Goal: Transaction & Acquisition: Purchase product/service

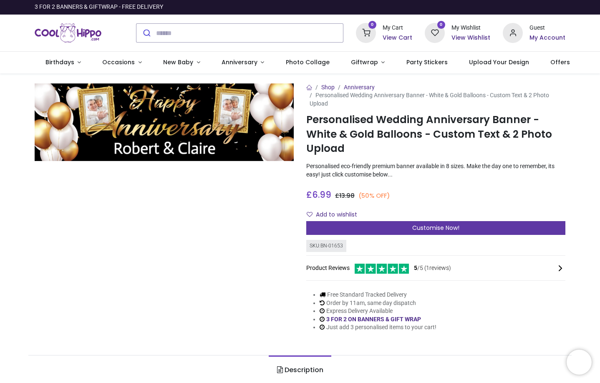
click at [448, 226] on span "Customise Now!" at bounding box center [435, 228] width 47 height 8
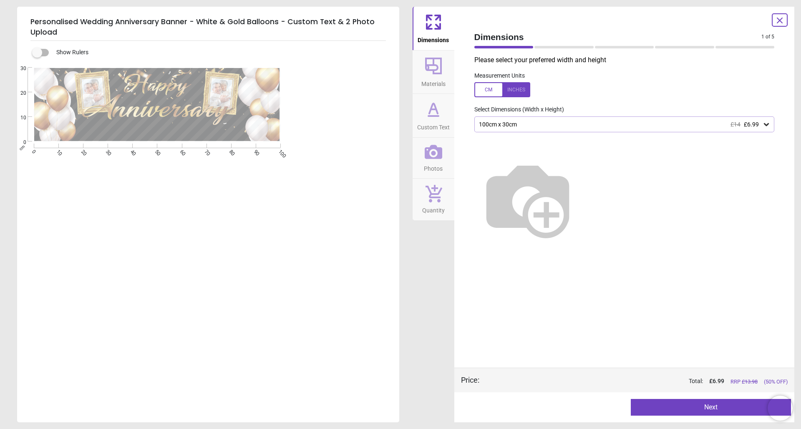
click at [561, 124] on div "100cm x 30cm £14 £6.99" at bounding box center [620, 124] width 285 height 7
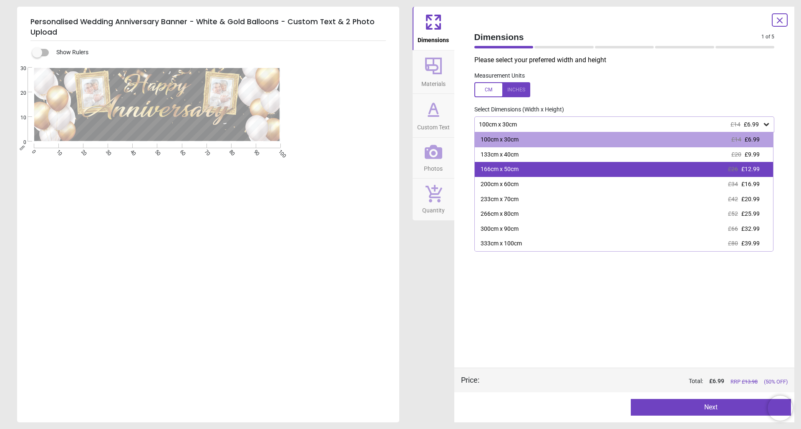
click at [534, 166] on div "166cm x 50cm £26 £12.99" at bounding box center [624, 169] width 299 height 15
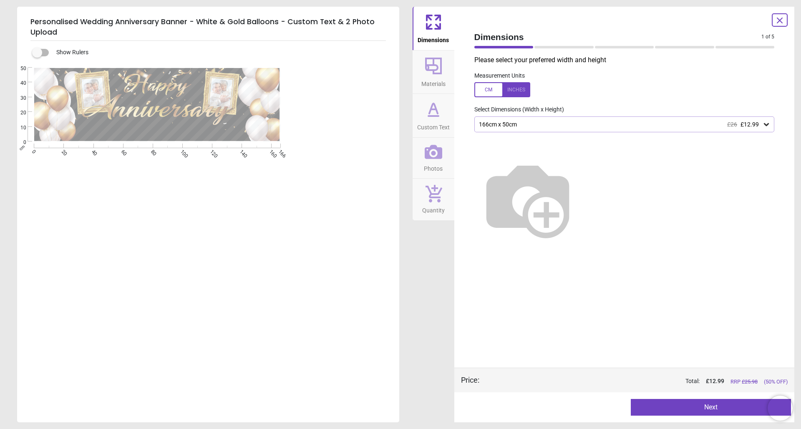
click at [600, 383] on button "Next" at bounding box center [711, 407] width 160 height 17
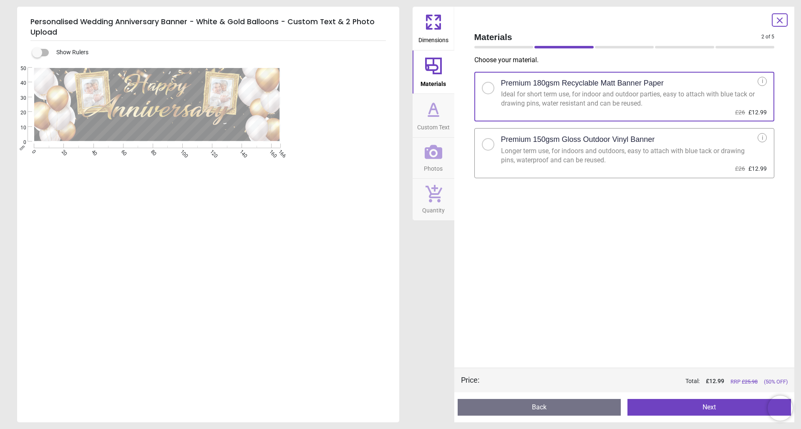
click at [572, 149] on div "Longer term use, for indoors and outdoors, easy to attach with blue tack or dra…" at bounding box center [629, 156] width 257 height 19
click at [489, 91] on div at bounding box center [488, 88] width 13 height 13
click at [600, 383] on button "Next" at bounding box center [710, 407] width 164 height 17
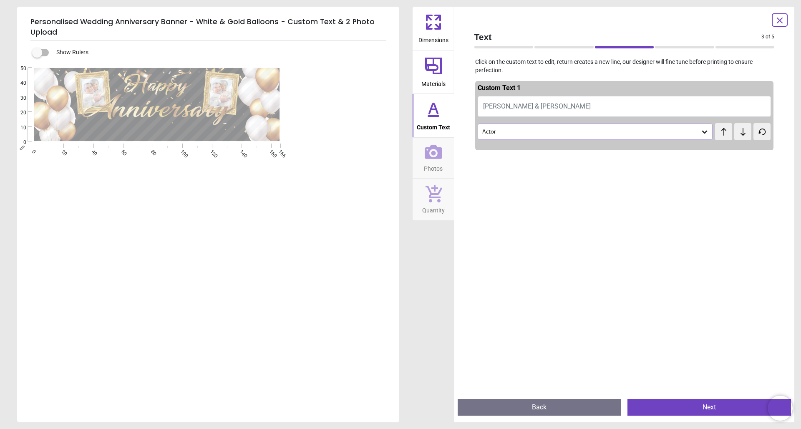
click at [493, 105] on span "Robert & Claire" at bounding box center [537, 106] width 108 height 8
click at [529, 110] on button "Robert & Claire" at bounding box center [625, 106] width 294 height 21
click at [534, 107] on button "Robert & Claire" at bounding box center [625, 106] width 294 height 21
drag, startPoint x: 186, startPoint y: 132, endPoint x: 111, endPoint y: 132, distance: 75.6
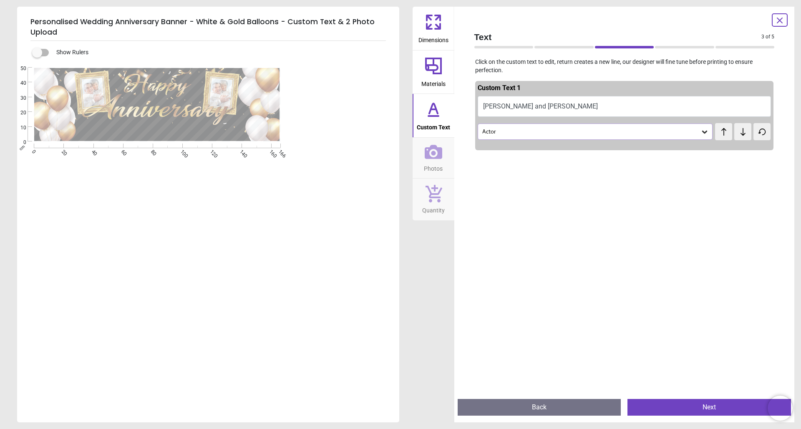
click at [111, 132] on textarea "**********" at bounding box center [157, 129] width 165 height 15
click at [109, 129] on textarea "**********" at bounding box center [157, 129] width 165 height 15
click at [124, 128] on textarea "**********" at bounding box center [157, 129] width 165 height 15
click at [154, 128] on textarea "*********" at bounding box center [157, 129] width 165 height 15
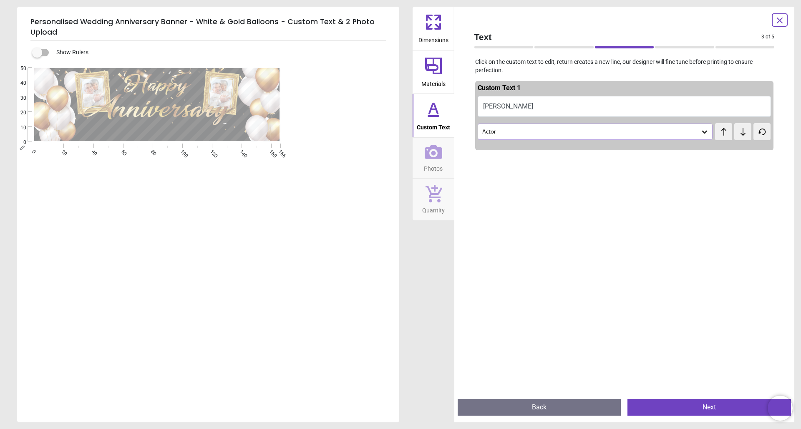
click at [190, 131] on textarea "*****" at bounding box center [157, 129] width 165 height 15
click at [105, 131] on textarea "**********" at bounding box center [157, 129] width 165 height 15
click at [104, 130] on textarea "**********" at bounding box center [157, 129] width 165 height 15
click at [346, 107] on div "**********" at bounding box center [208, 194] width 382 height 261
click at [184, 130] on textarea "**********" at bounding box center [157, 130] width 165 height 14
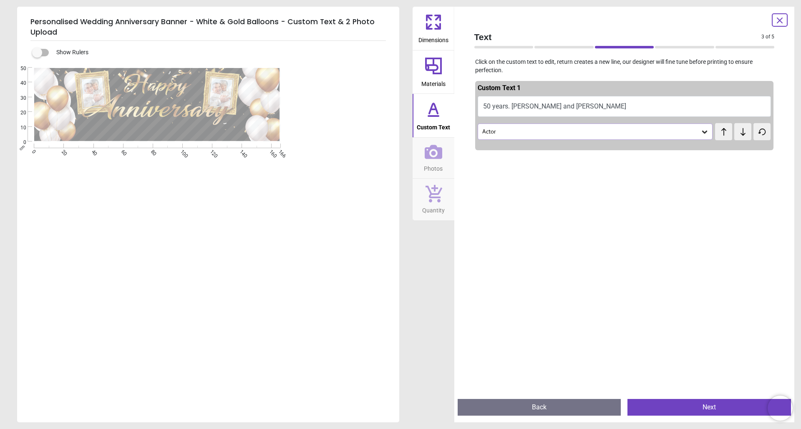
click at [184, 130] on textarea "**********" at bounding box center [157, 130] width 165 height 14
click at [192, 132] on textarea "**********" at bounding box center [157, 130] width 165 height 14
type textarea "**********"
drag, startPoint x: 141, startPoint y: 132, endPoint x: 108, endPoint y: 132, distance: 33.4
click at [108, 132] on textarea "**********" at bounding box center [157, 129] width 165 height 15
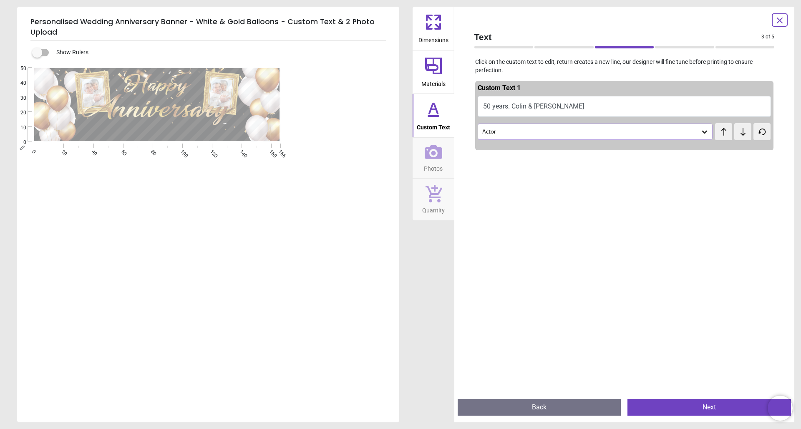
click at [138, 129] on textarea "**********" at bounding box center [157, 129] width 165 height 15
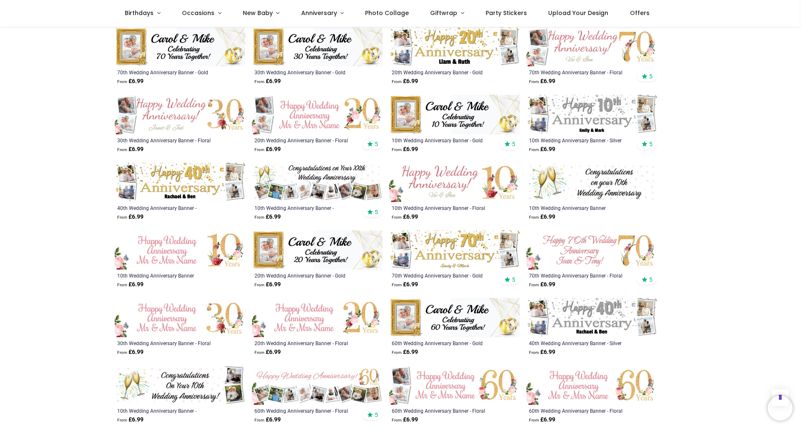
scroll to position [805, 0]
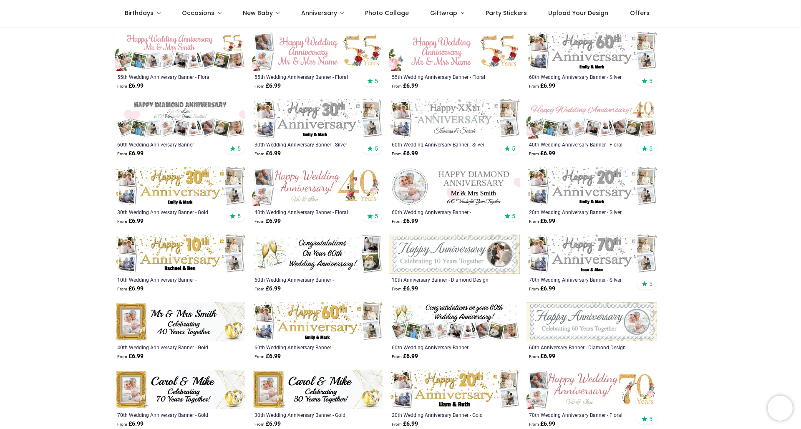
scroll to position [136, 0]
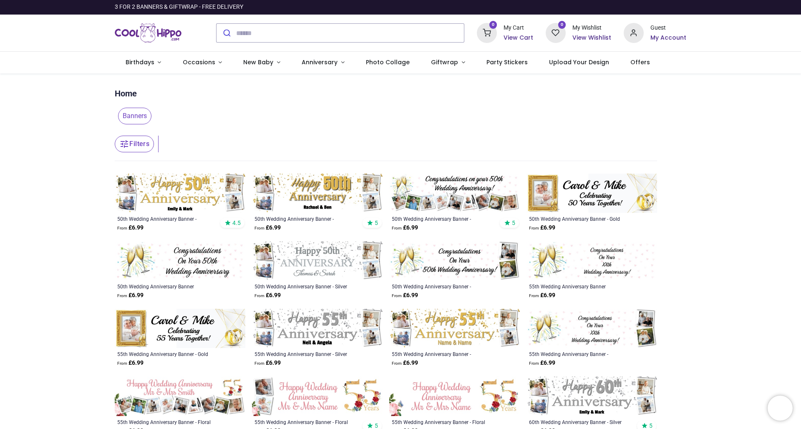
scroll to position [63, 0]
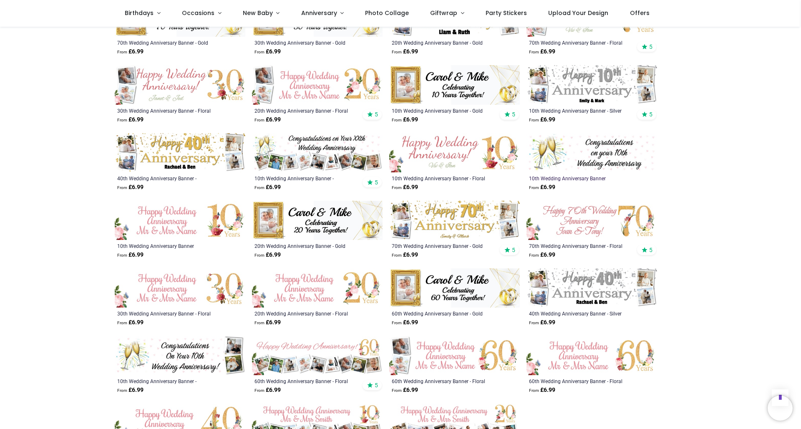
scroll to position [741, 0]
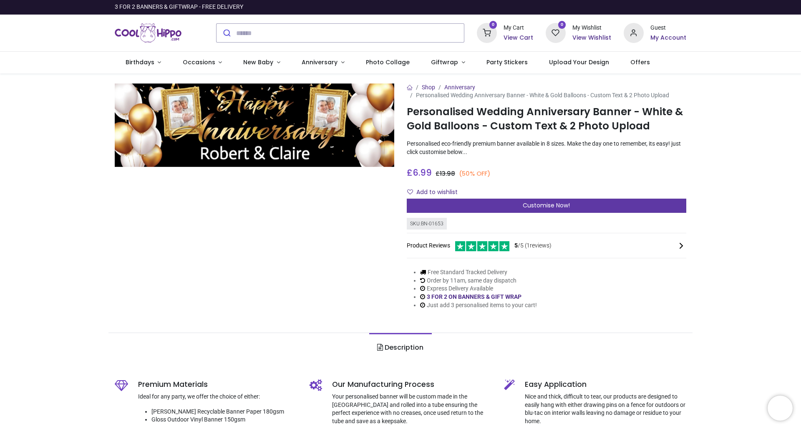
click at [530, 205] on span "Customise Now!" at bounding box center [546, 205] width 47 height 8
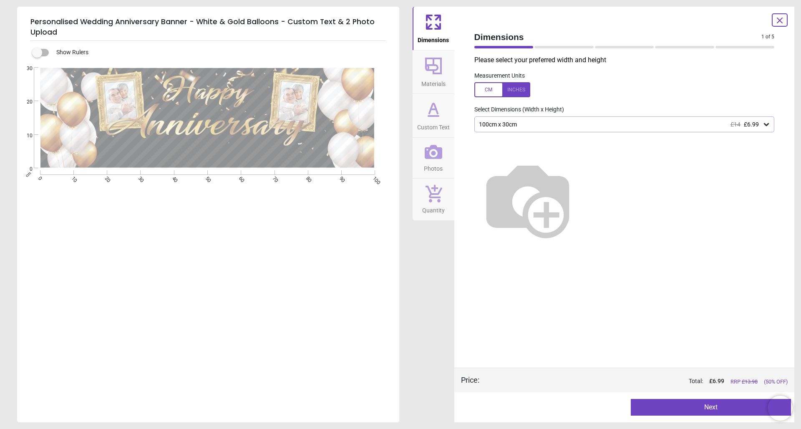
click at [546, 124] on div "100cm x 30cm £14 £6.99" at bounding box center [620, 124] width 285 height 7
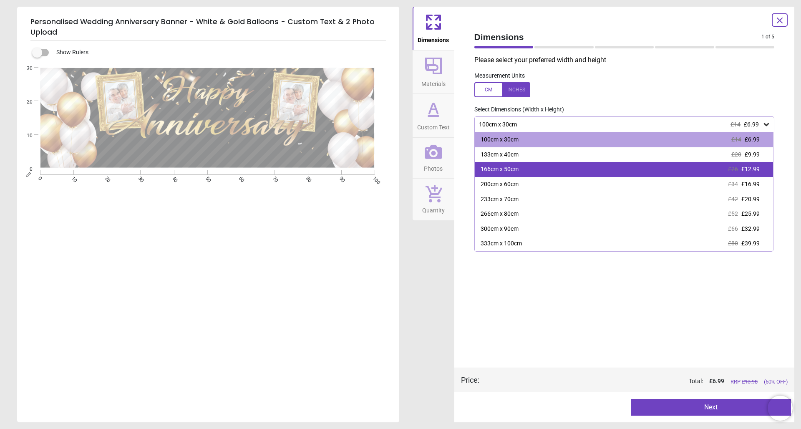
click at [518, 169] on div "166cm x 50cm" at bounding box center [500, 169] width 38 height 8
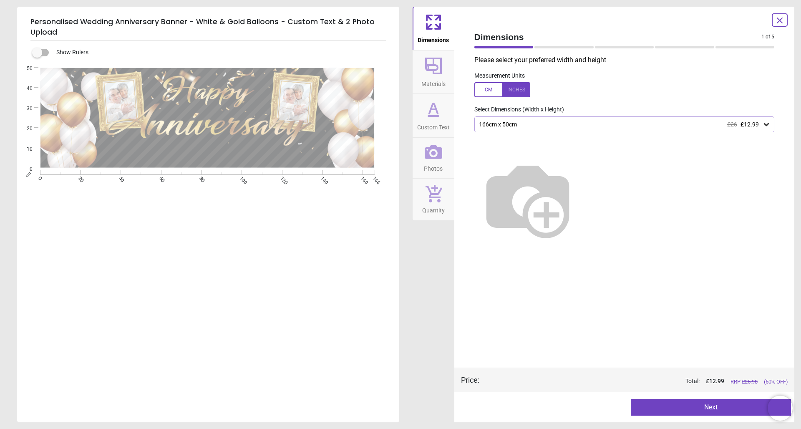
click at [710, 408] on button "Next" at bounding box center [711, 407] width 160 height 17
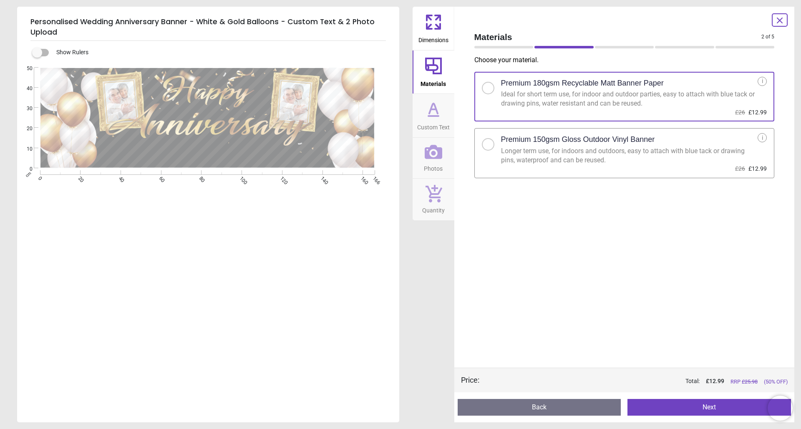
click at [726, 407] on button "Next" at bounding box center [710, 407] width 164 height 17
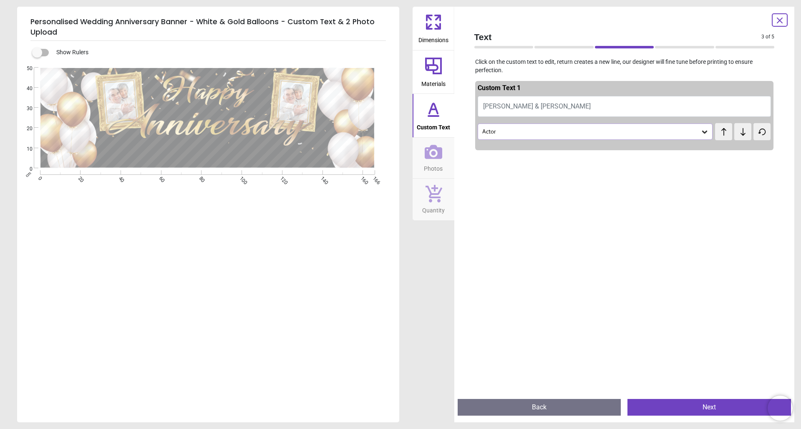
click at [212, 156] on textarea at bounding box center [208, 151] width 224 height 20
click at [196, 154] on textarea at bounding box center [208, 151] width 224 height 20
type textarea "**********"
click at [724, 407] on button "Next" at bounding box center [710, 407] width 164 height 17
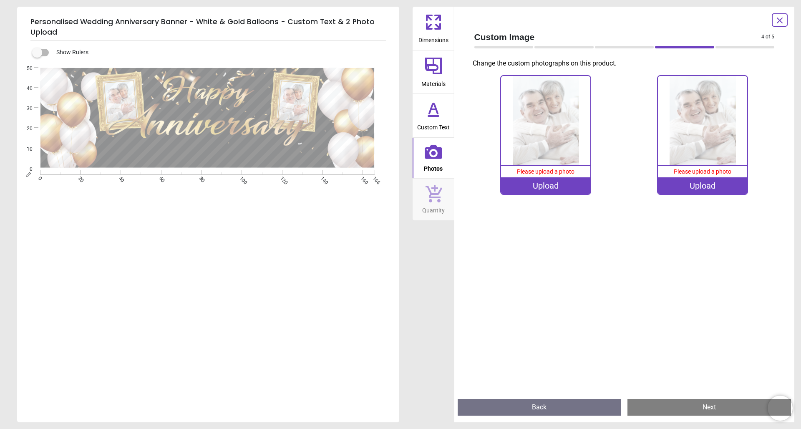
click at [548, 188] on div "Upload" at bounding box center [545, 185] width 89 height 17
click at [708, 187] on div "Upload" at bounding box center [702, 185] width 89 height 17
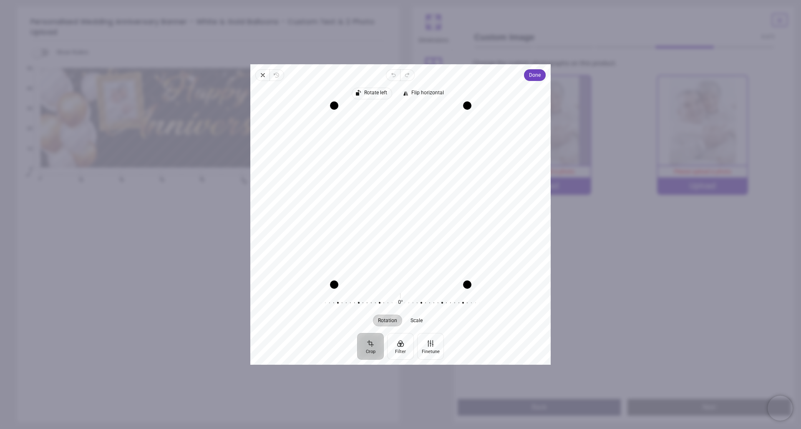
click at [377, 93] on span "Rotate left" at bounding box center [376, 93] width 23 height 5
drag, startPoint x: 467, startPoint y: 161, endPoint x: 531, endPoint y: 135, distance: 68.5
click at [531, 135] on div "Recenter" at bounding box center [400, 195] width 287 height 179
drag, startPoint x: 399, startPoint y: 195, endPoint x: 438, endPoint y: 197, distance: 39.3
click at [438, 197] on div "Recenter" at bounding box center [400, 195] width 287 height 179
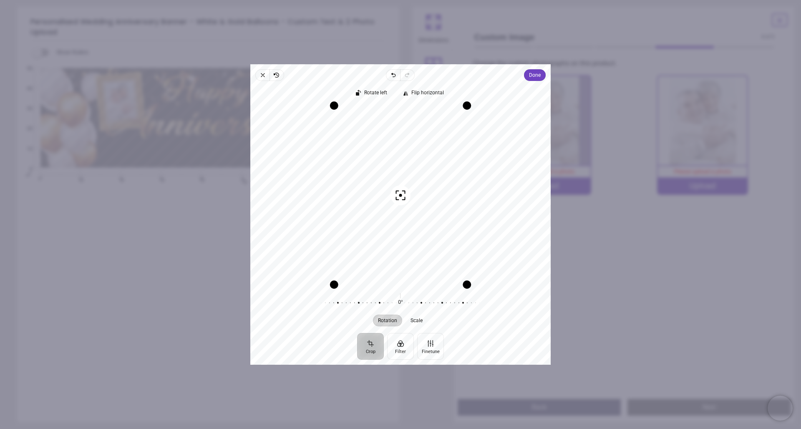
drag, startPoint x: 465, startPoint y: 189, endPoint x: 508, endPoint y: 189, distance: 43.0
click at [508, 189] on div "Recenter" at bounding box center [400, 195] width 287 height 179
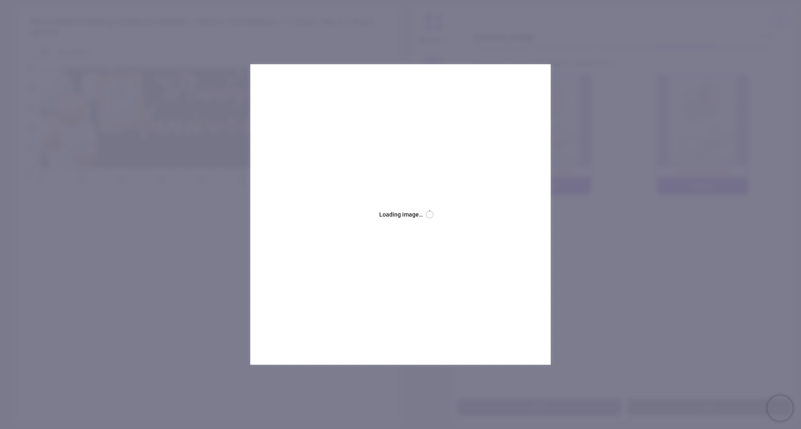
drag, startPoint x: 335, startPoint y: 283, endPoint x: 315, endPoint y: 292, distance: 21.9
click at [407, 251] on div "Close Revert Undo Redo Done Crop Filter Finetune Rotate left Flip horizontal Re…" at bounding box center [547, 217] width 280 height 67
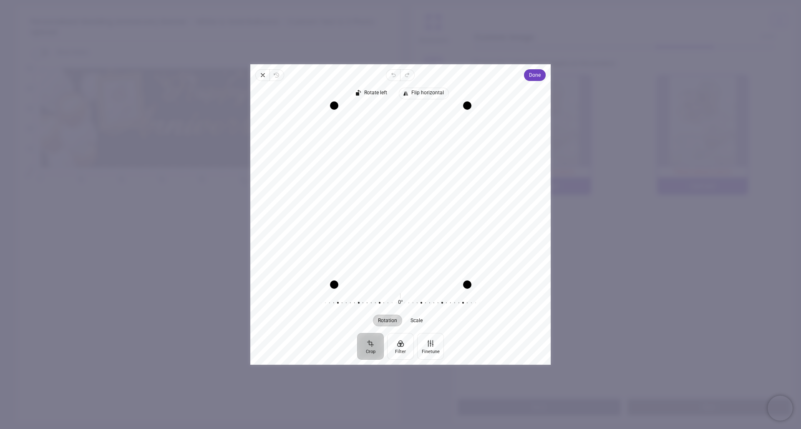
click at [430, 94] on span "Flip horizontal" at bounding box center [428, 93] width 33 height 5
click at [415, 93] on span "Flip horizontal" at bounding box center [428, 93] width 33 height 5
click at [368, 93] on span "Rotate left" at bounding box center [376, 93] width 23 height 5
click at [418, 322] on span "Scale" at bounding box center [417, 320] width 12 height 5
drag, startPoint x: 401, startPoint y: 304, endPoint x: 475, endPoint y: 297, distance: 75.1
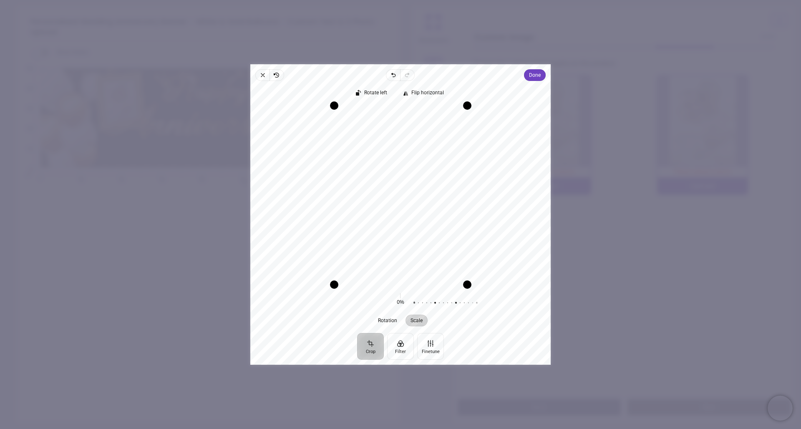
click at [475, 297] on div at bounding box center [494, 302] width 160 height 23
drag, startPoint x: 402, startPoint y: 220, endPoint x: 393, endPoint y: 221, distance: 9.2
click at [393, 221] on div "Recenter" at bounding box center [400, 195] width 287 height 179
drag, startPoint x: 412, startPoint y: 208, endPoint x: 411, endPoint y: 195, distance: 13.0
click at [411, 195] on div "Recenter" at bounding box center [400, 195] width 287 height 179
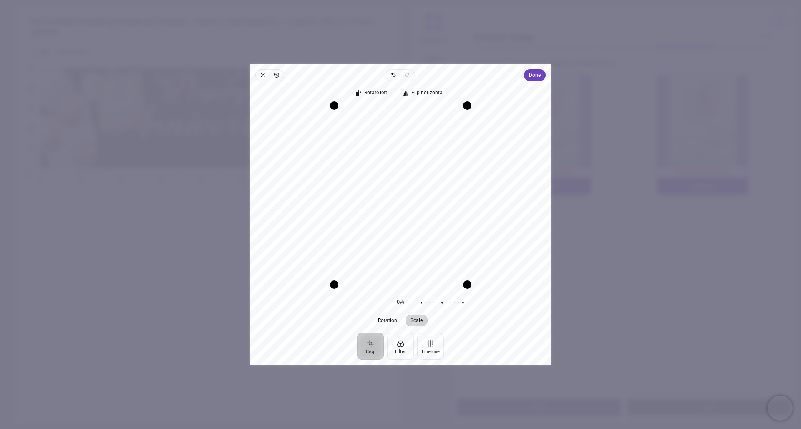
drag, startPoint x: 411, startPoint y: 195, endPoint x: 413, endPoint y: 200, distance: 5.8
click at [413, 200] on div "Recenter" at bounding box center [400, 195] width 287 height 179
click at [533, 73] on span "Done" at bounding box center [535, 75] width 12 height 10
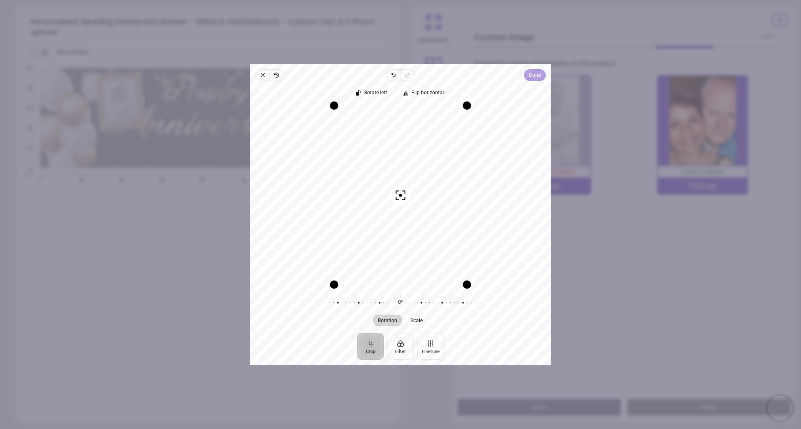
click at [531, 76] on span "Done" at bounding box center [535, 75] width 12 height 10
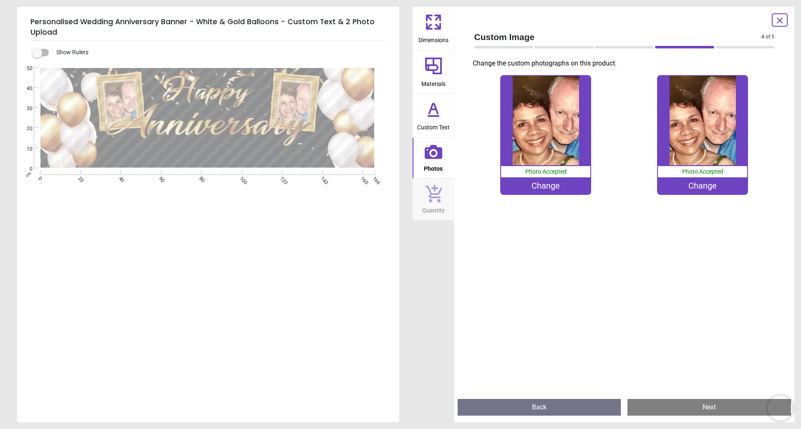
click at [544, 184] on div "Change" at bounding box center [545, 185] width 89 height 17
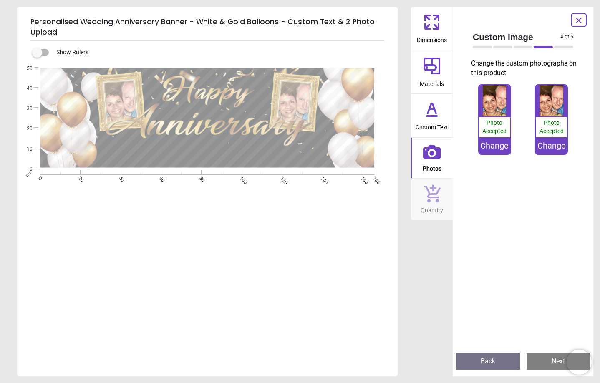
click at [500, 147] on div "Change" at bounding box center [494, 145] width 31 height 17
click at [498, 142] on div "Change" at bounding box center [494, 145] width 31 height 17
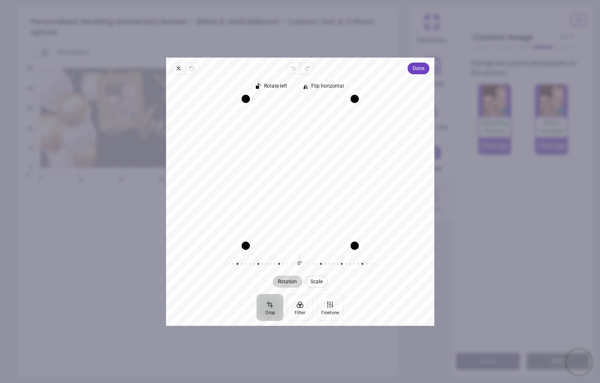
click at [314, 279] on span "Scale" at bounding box center [317, 281] width 12 height 5
drag, startPoint x: 307, startPoint y: 263, endPoint x: 336, endPoint y: 261, distance: 29.3
click at [336, 261] on div at bounding box center [387, 263] width 160 height 23
click at [420, 67] on span "Done" at bounding box center [418, 68] width 12 height 10
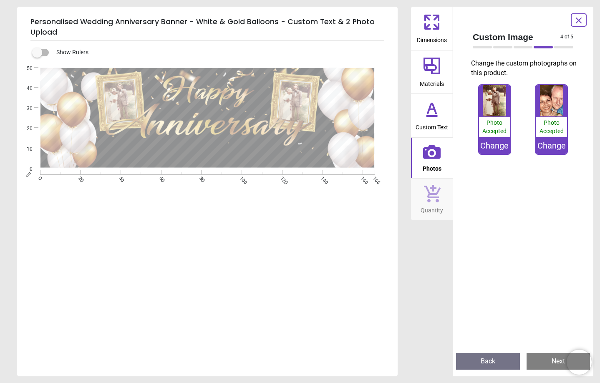
click at [538, 360] on button "Next" at bounding box center [559, 361] width 64 height 17
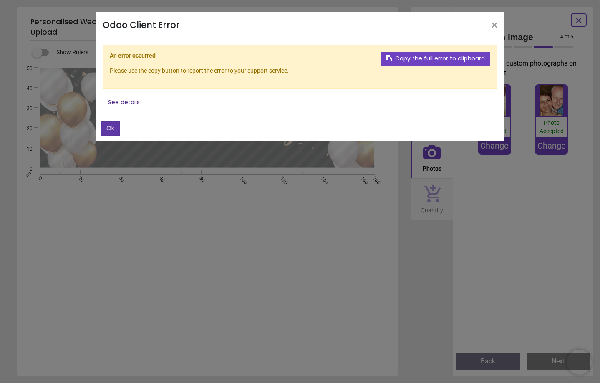
click at [111, 130] on button "Ok" at bounding box center [110, 128] width 19 height 14
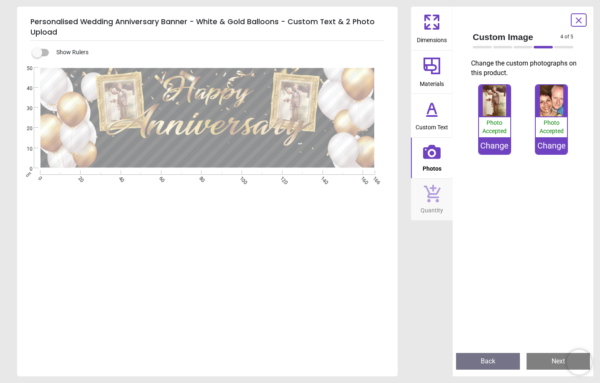
click at [429, 118] on icon at bounding box center [432, 109] width 20 height 20
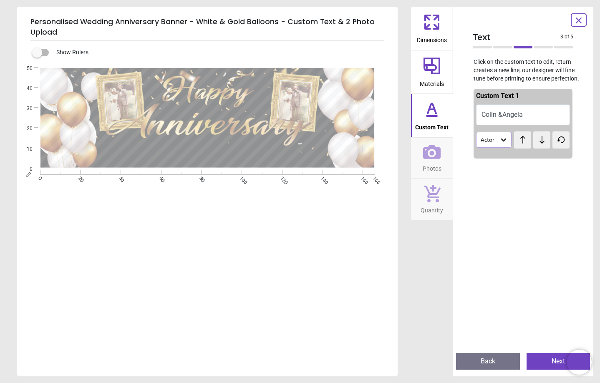
click at [430, 148] on icon at bounding box center [432, 152] width 18 height 14
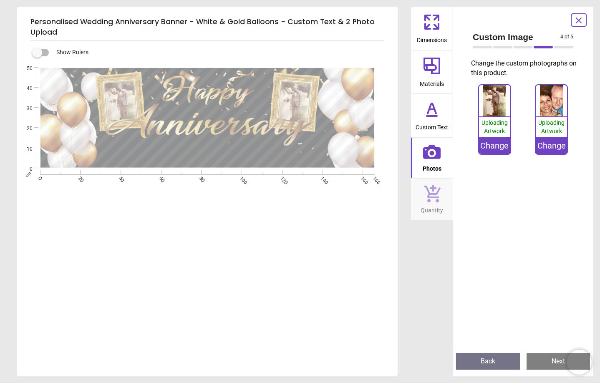
click at [215, 155] on div "Created with Snap" at bounding box center [207, 118] width 381 height 101
click at [435, 126] on span "Custom Text" at bounding box center [432, 125] width 33 height 13
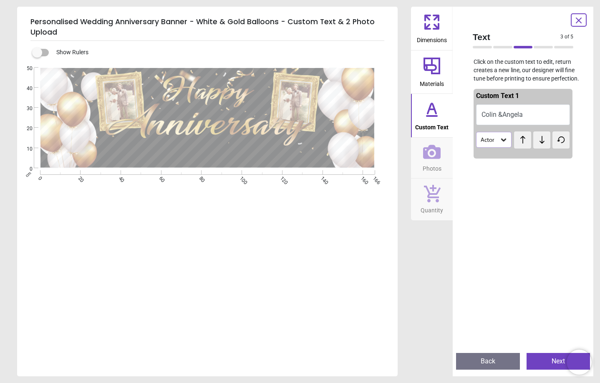
click at [208, 152] on div "Created with Snap" at bounding box center [207, 118] width 381 height 101
click at [208, 154] on div "Created with Snap" at bounding box center [207, 118] width 381 height 101
click at [267, 152] on div "Created with Snap" at bounding box center [207, 118] width 381 height 101
click at [256, 154] on div "Created with Snap" at bounding box center [207, 118] width 381 height 101
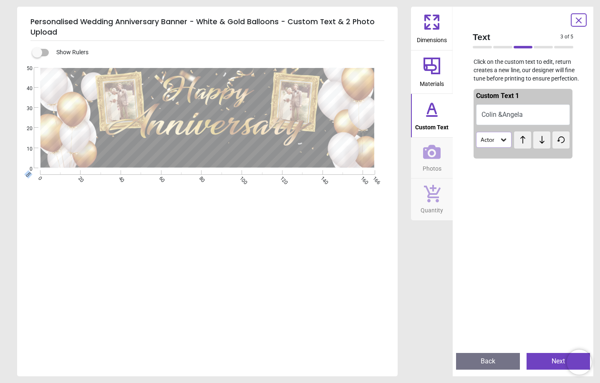
click at [273, 152] on div "Created with Snap" at bounding box center [207, 118] width 381 height 101
click at [268, 154] on div "Created with Snap" at bounding box center [207, 118] width 381 height 101
click at [270, 155] on div "Created with Snap" at bounding box center [207, 118] width 381 height 101
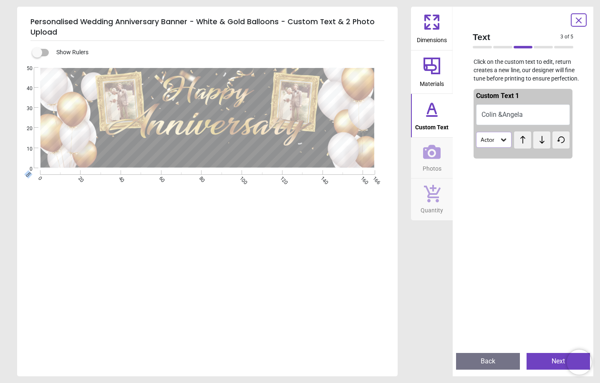
click at [521, 120] on button "Colin &Angela" at bounding box center [523, 114] width 94 height 21
click at [215, 154] on div "Created with Snap" at bounding box center [207, 118] width 381 height 101
click at [211, 154] on div "Created with Snap" at bounding box center [207, 118] width 381 height 101
click at [273, 157] on div "Created with Snap" at bounding box center [207, 118] width 381 height 101
click at [270, 158] on div "Created with Snap" at bounding box center [207, 118] width 381 height 101
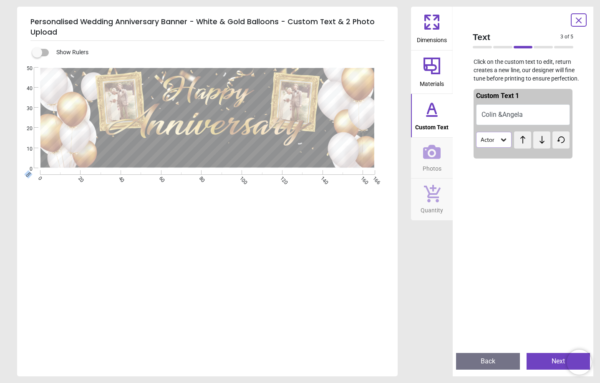
click at [270, 158] on div "Created with Snap" at bounding box center [207, 118] width 381 height 101
click at [263, 153] on div "Created with Snap" at bounding box center [207, 118] width 381 height 101
click at [276, 155] on div "Created with Snap" at bounding box center [207, 118] width 381 height 101
click at [535, 123] on button "Colin &Angela" at bounding box center [523, 114] width 94 height 21
type textarea "**********"
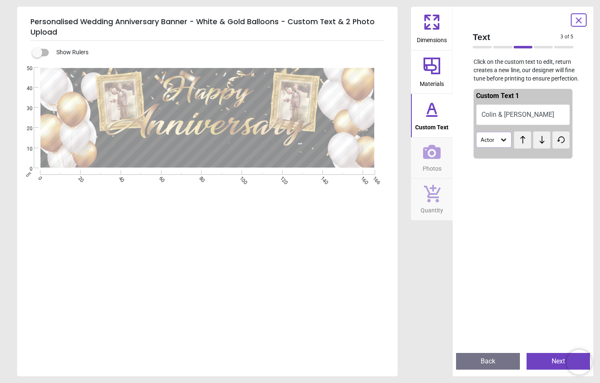
click at [430, 151] on icon at bounding box center [432, 152] width 18 height 18
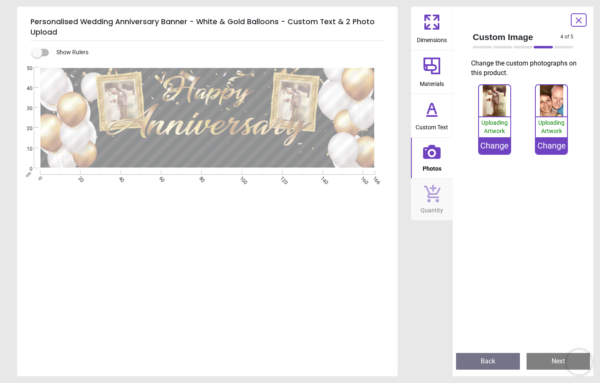
click at [427, 34] on span "Dimensions" at bounding box center [432, 38] width 30 height 13
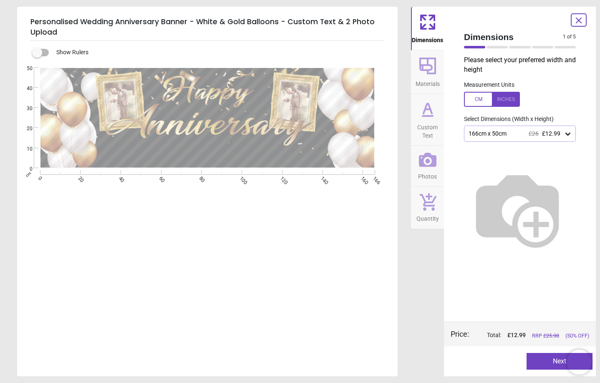
click at [432, 71] on icon at bounding box center [427, 66] width 17 height 17
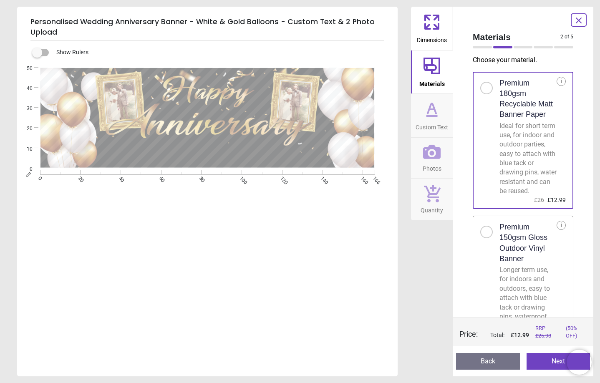
click at [431, 111] on icon at bounding box center [432, 109] width 20 height 20
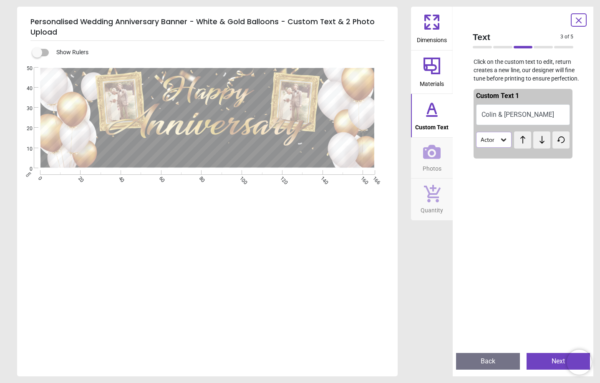
click at [434, 151] on icon at bounding box center [432, 152] width 18 height 18
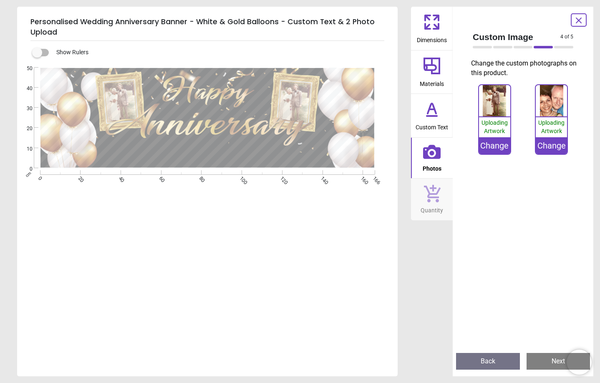
click at [435, 196] on icon at bounding box center [432, 194] width 17 height 18
click at [558, 147] on div "Change" at bounding box center [551, 145] width 31 height 17
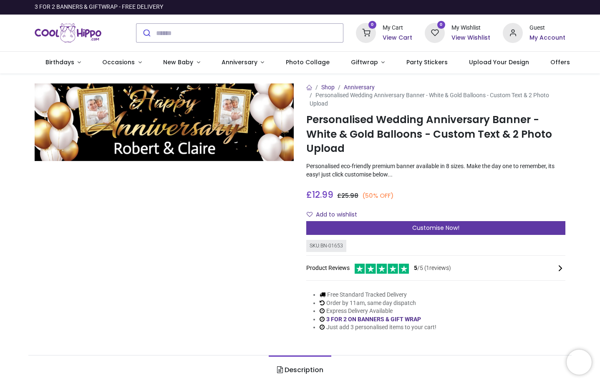
click at [441, 226] on span "Customise Now!" at bounding box center [435, 228] width 47 height 8
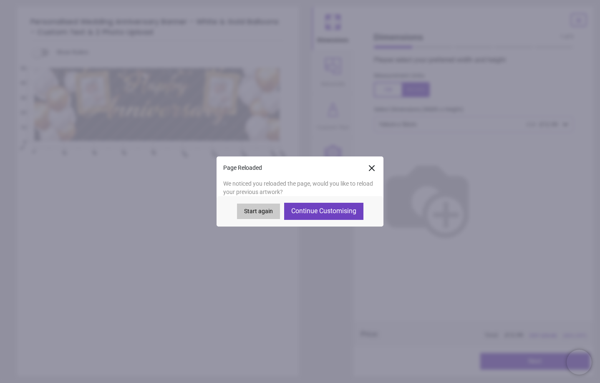
click at [323, 213] on button "Continue Customising" at bounding box center [323, 211] width 79 height 17
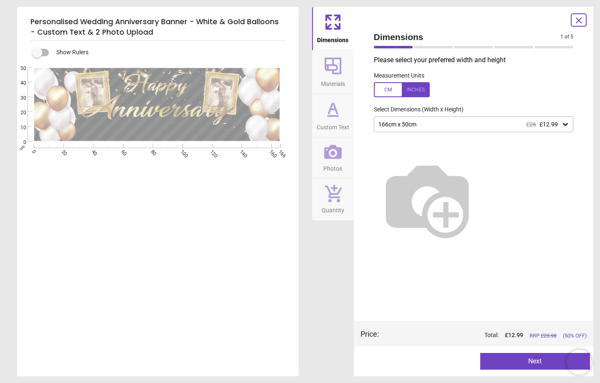
type textarea "**********"
click at [334, 153] on icon at bounding box center [333, 152] width 18 height 14
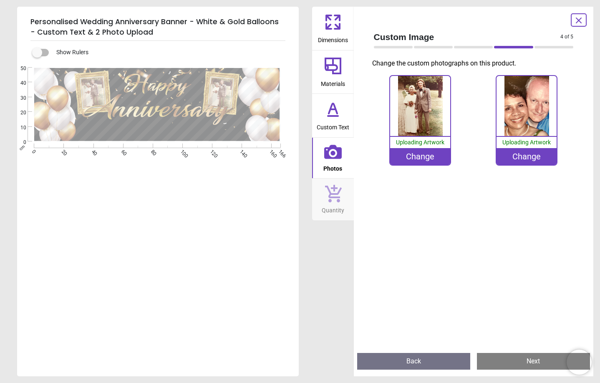
click at [340, 195] on icon at bounding box center [333, 193] width 18 height 18
click at [339, 119] on span "Custom Text" at bounding box center [333, 125] width 33 height 13
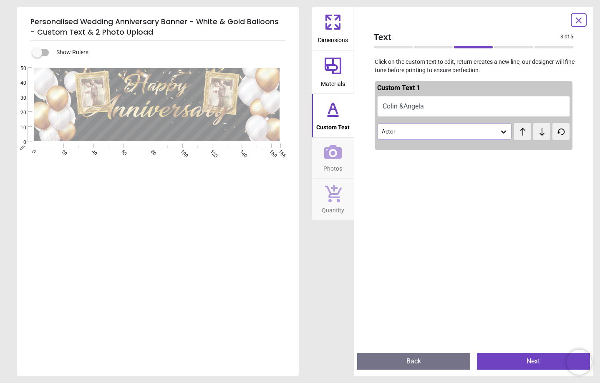
click at [339, 67] on icon at bounding box center [333, 66] width 20 height 20
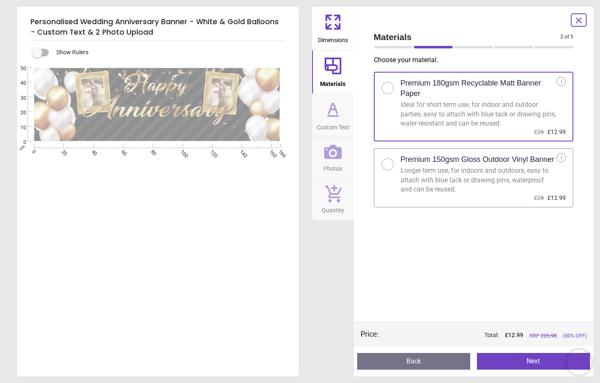
click at [333, 23] on icon at bounding box center [333, 22] width 20 height 20
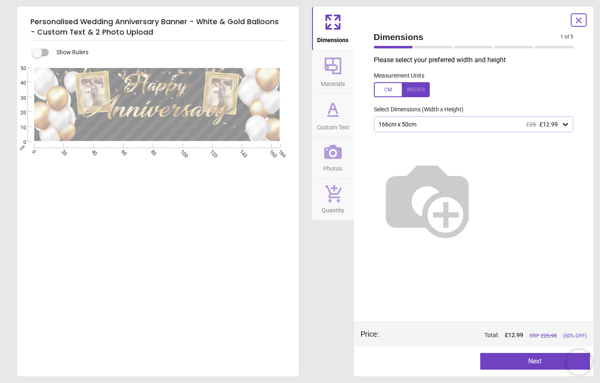
click at [338, 147] on icon at bounding box center [333, 152] width 18 height 14
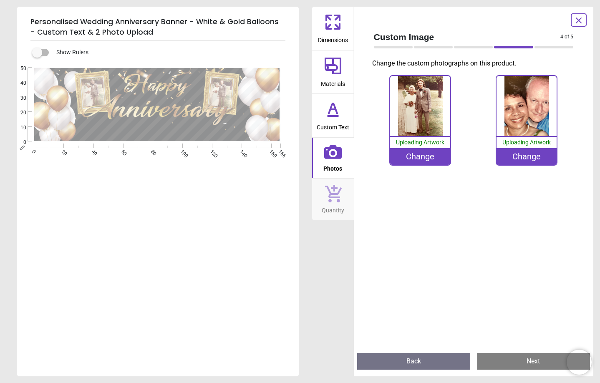
click at [484, 227] on div "0% Uploading Artwork Change 0% Uploading Artwork Change" at bounding box center [473, 209] width 213 height 275
click at [544, 114] on img at bounding box center [527, 106] width 60 height 60
click at [525, 154] on div "Change" at bounding box center [527, 156] width 60 height 17
click at [520, 158] on div "Change" at bounding box center [527, 156] width 60 height 17
click at [518, 117] on img at bounding box center [527, 106] width 60 height 60
